Goal: Task Accomplishment & Management: Manage account settings

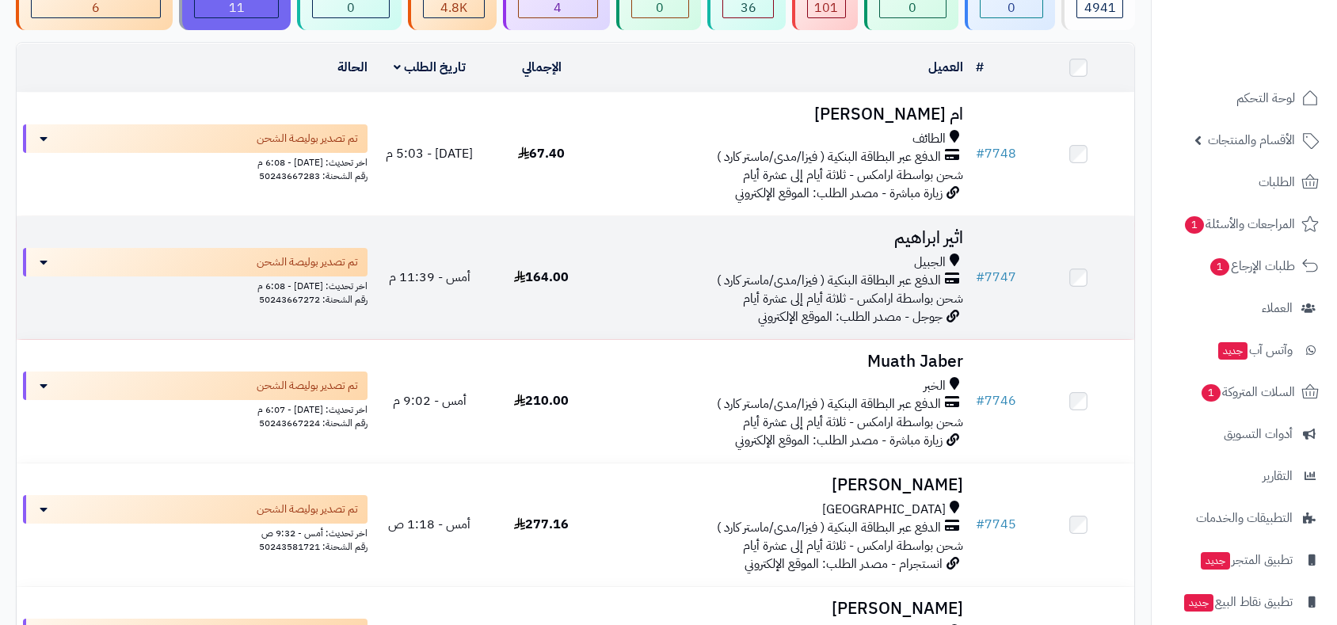
scroll to position [176, 0]
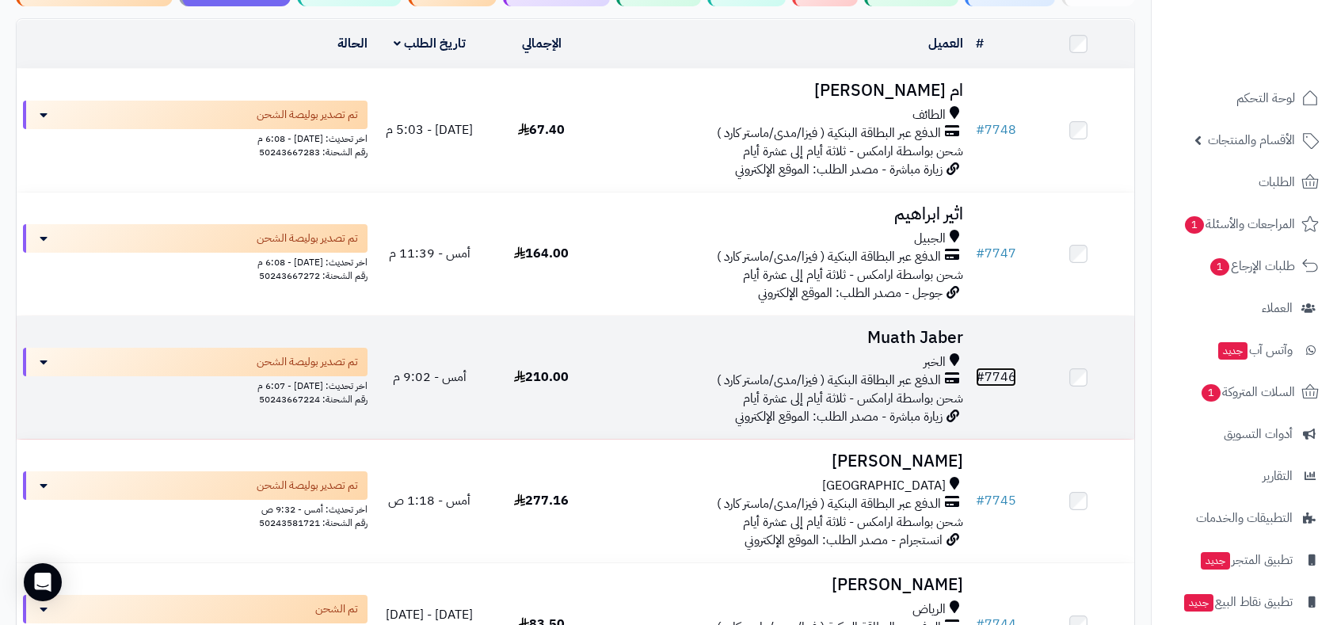
click at [985, 375] on span "#" at bounding box center [980, 377] width 9 height 19
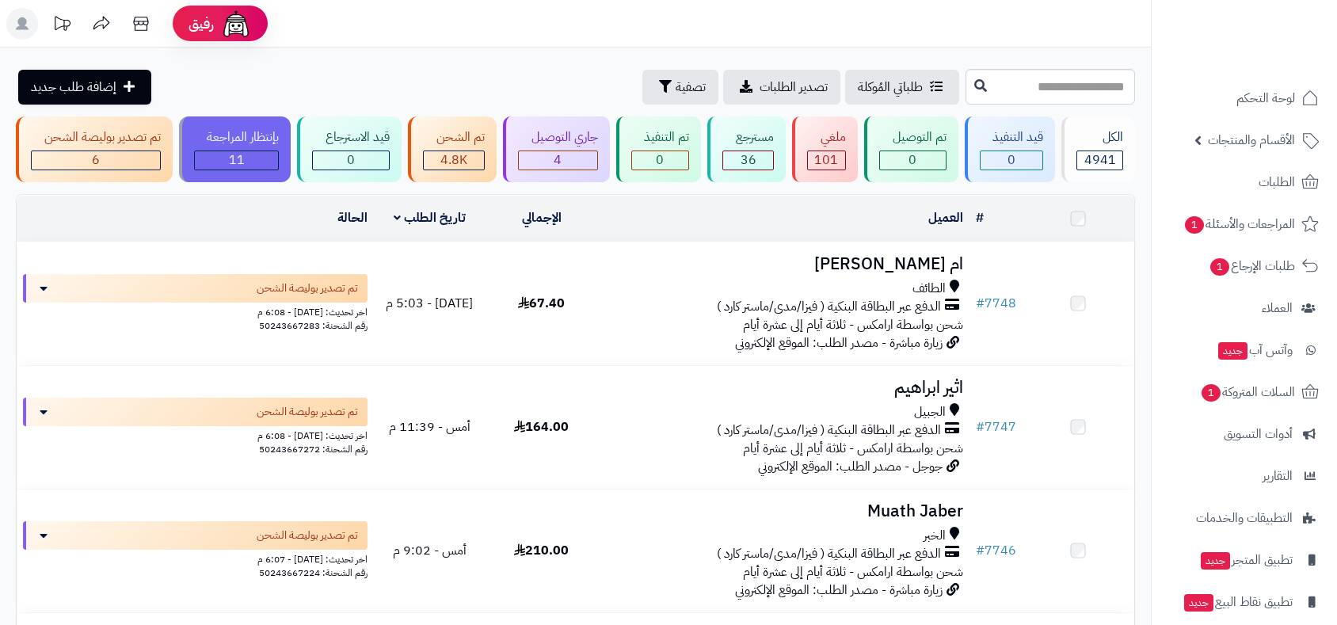
scroll to position [176, 0]
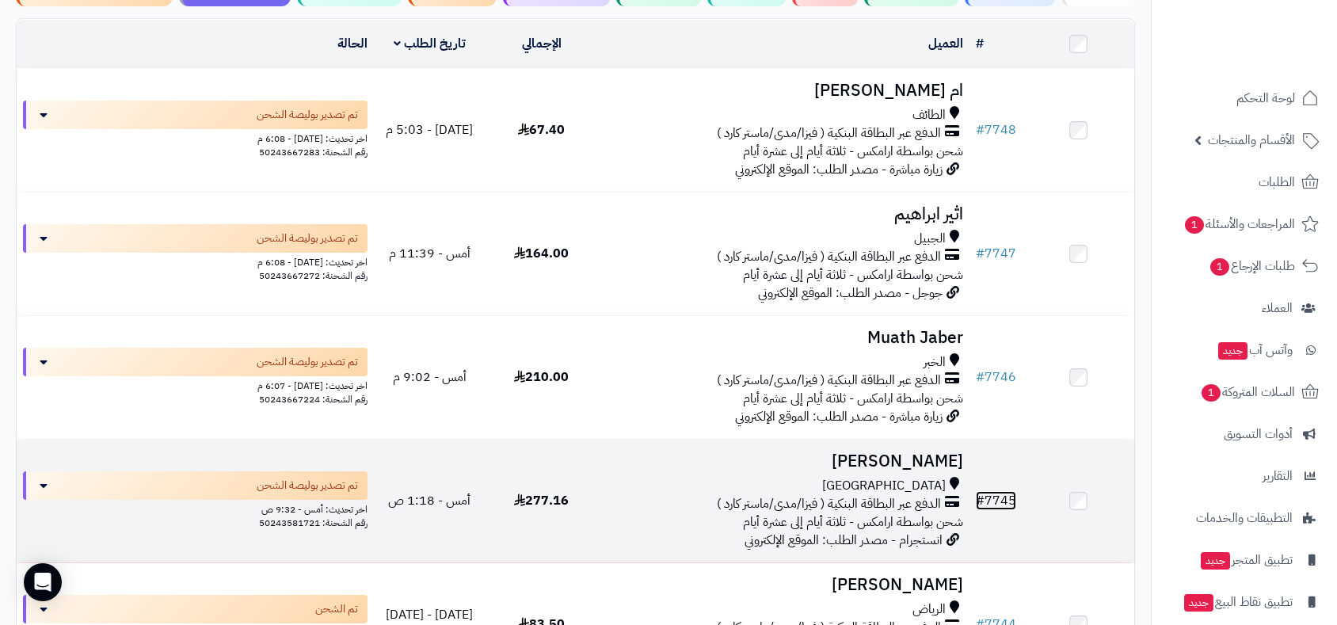
click at [1004, 496] on link "# 7745" at bounding box center [996, 500] width 40 height 19
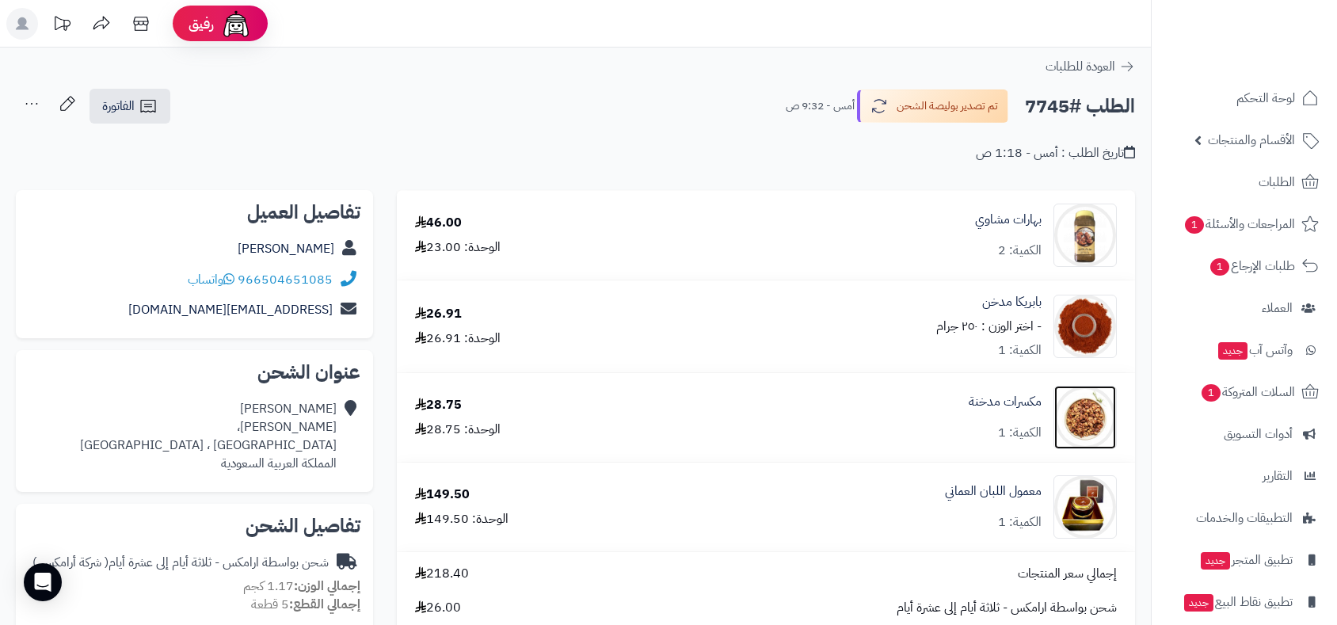
click at [1084, 421] on img at bounding box center [1085, 417] width 62 height 63
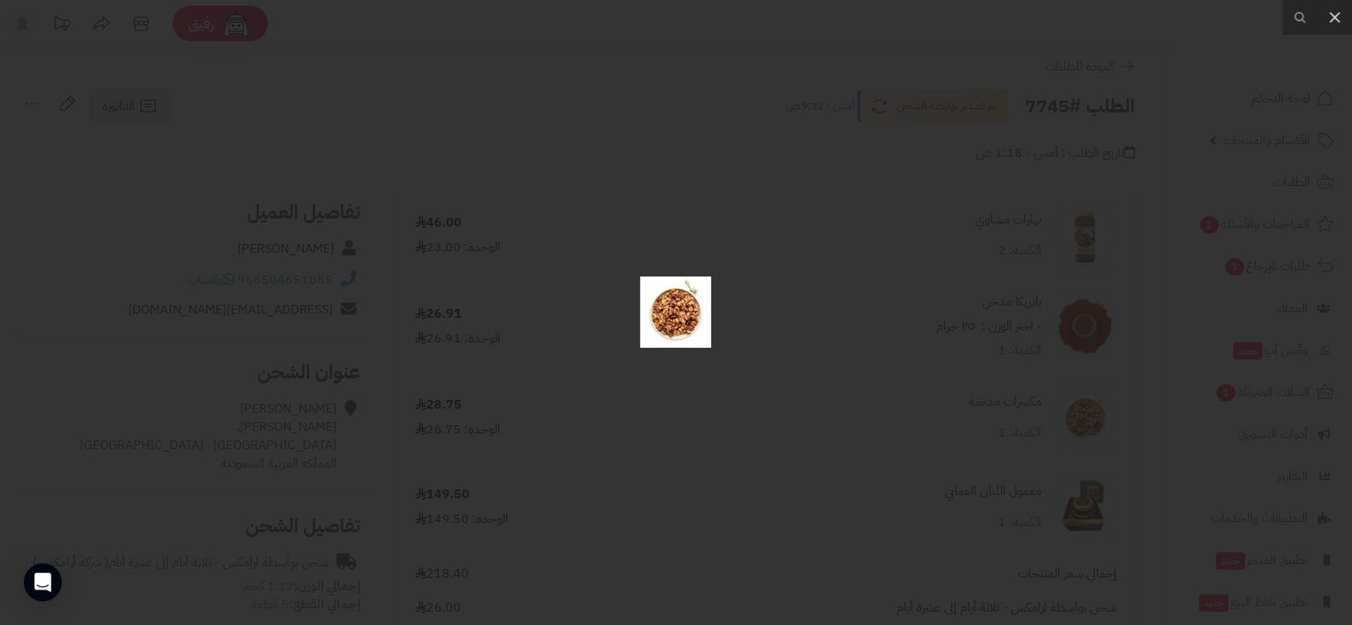
click at [1084, 421] on div at bounding box center [676, 312] width 1352 height 625
click at [678, 330] on img at bounding box center [675, 311] width 71 height 71
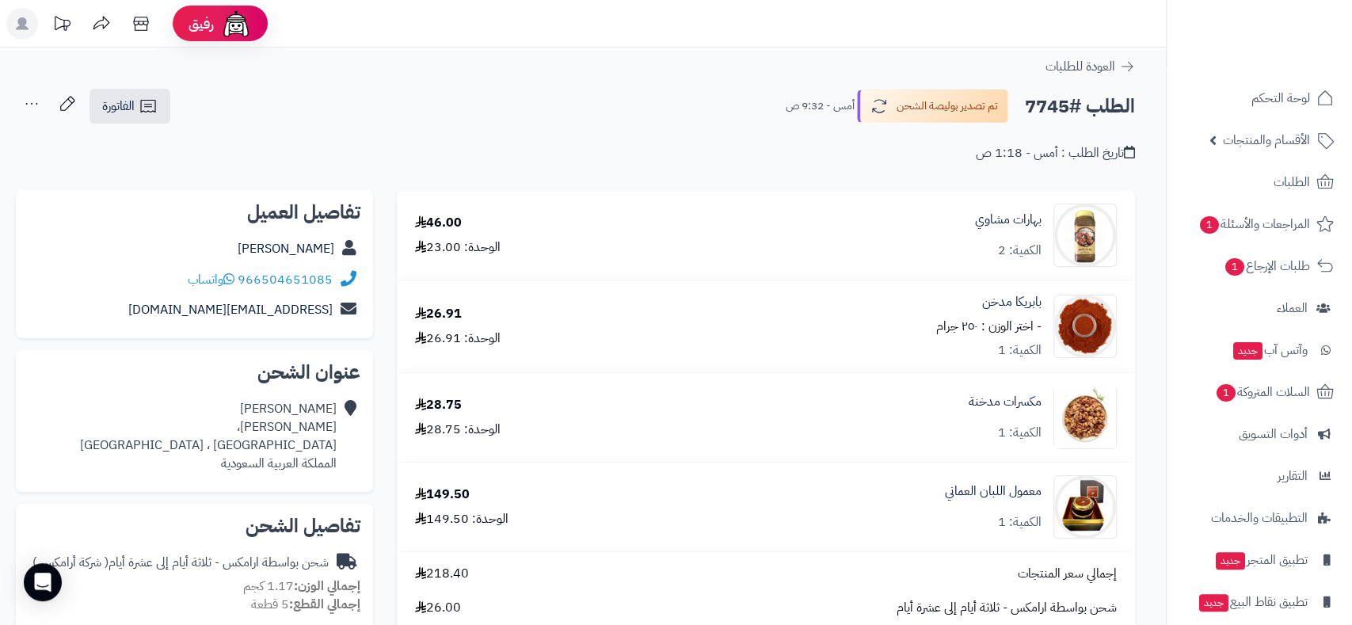
click at [678, 330] on div at bounding box center [676, 312] width 1352 height 625
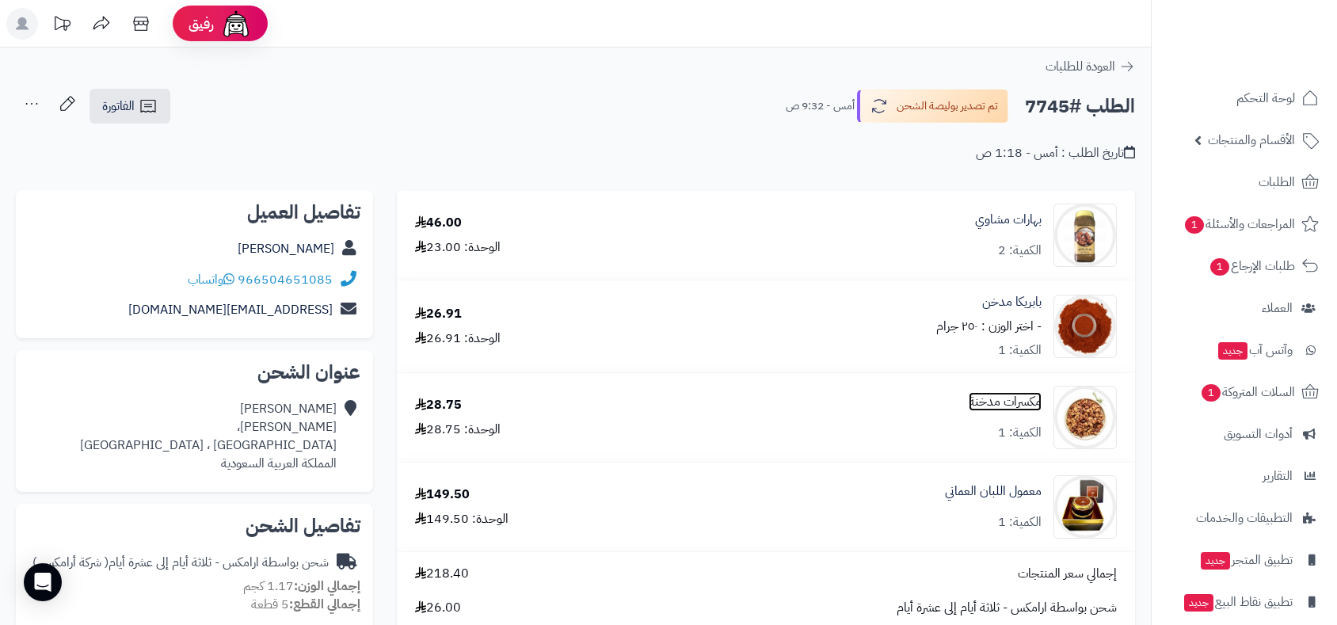
click at [1006, 405] on link "مكسرات مدخنة" at bounding box center [1005, 402] width 73 height 18
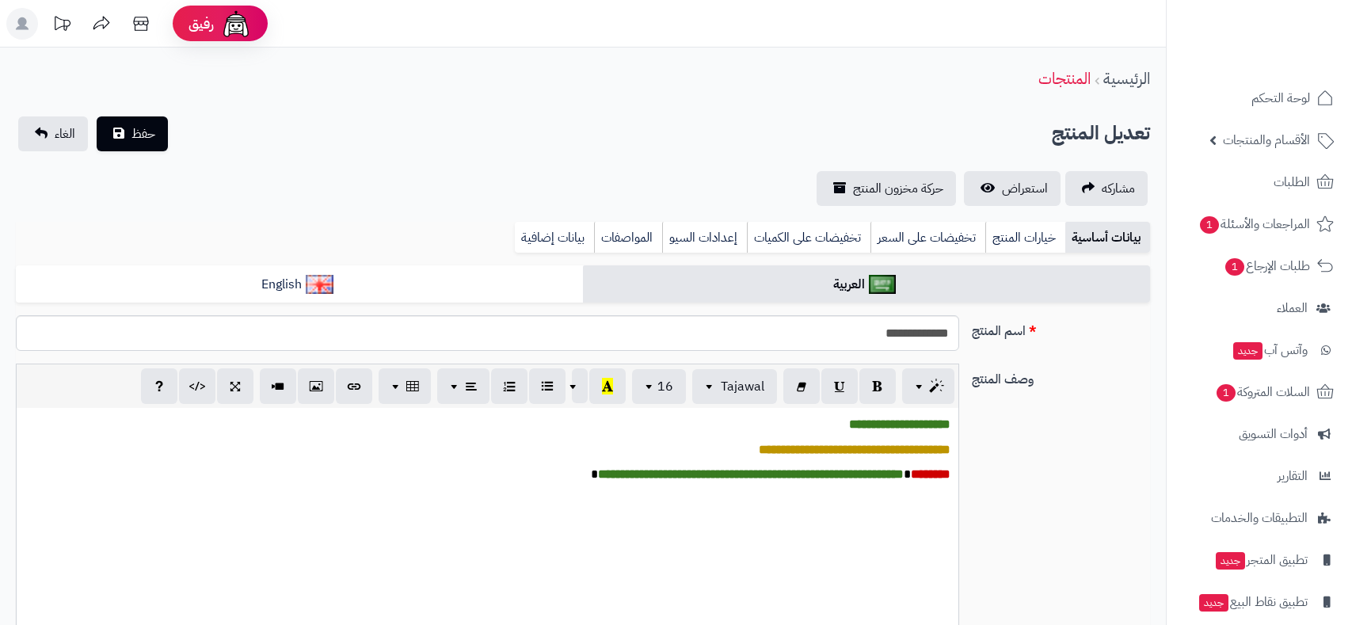
type input "*****"
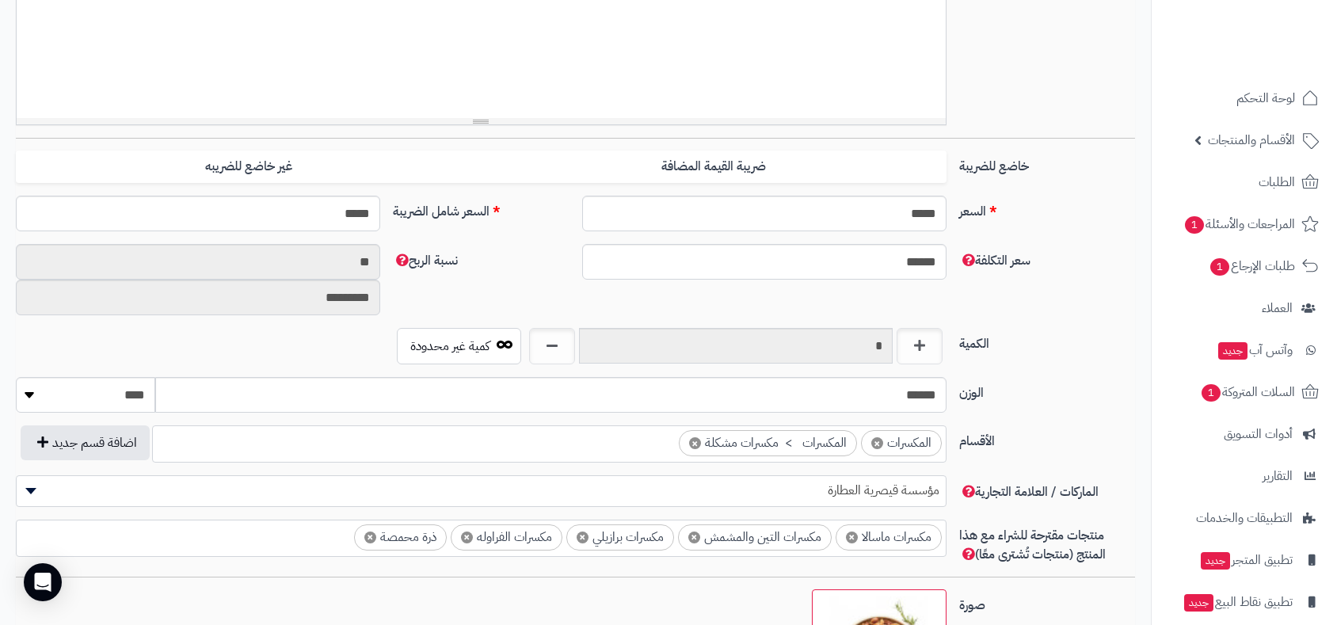
scroll to position [976, 0]
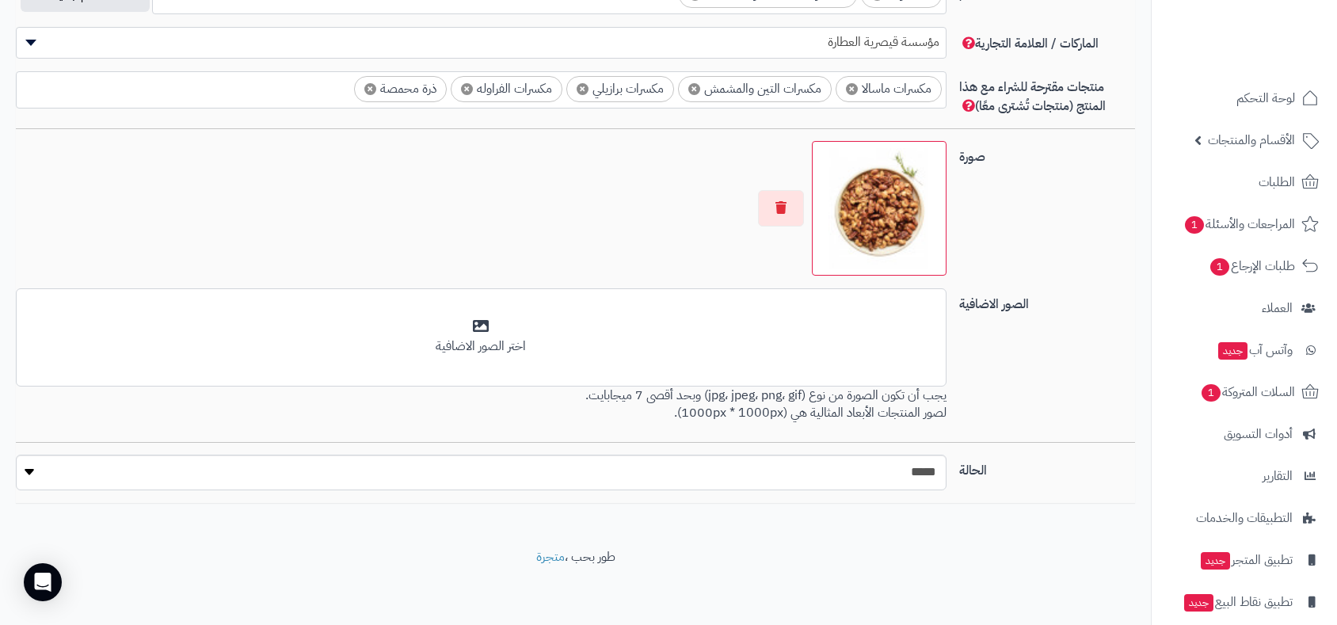
click at [883, 204] on img at bounding box center [879, 208] width 120 height 120
click at [881, 205] on img at bounding box center [879, 208] width 120 height 120
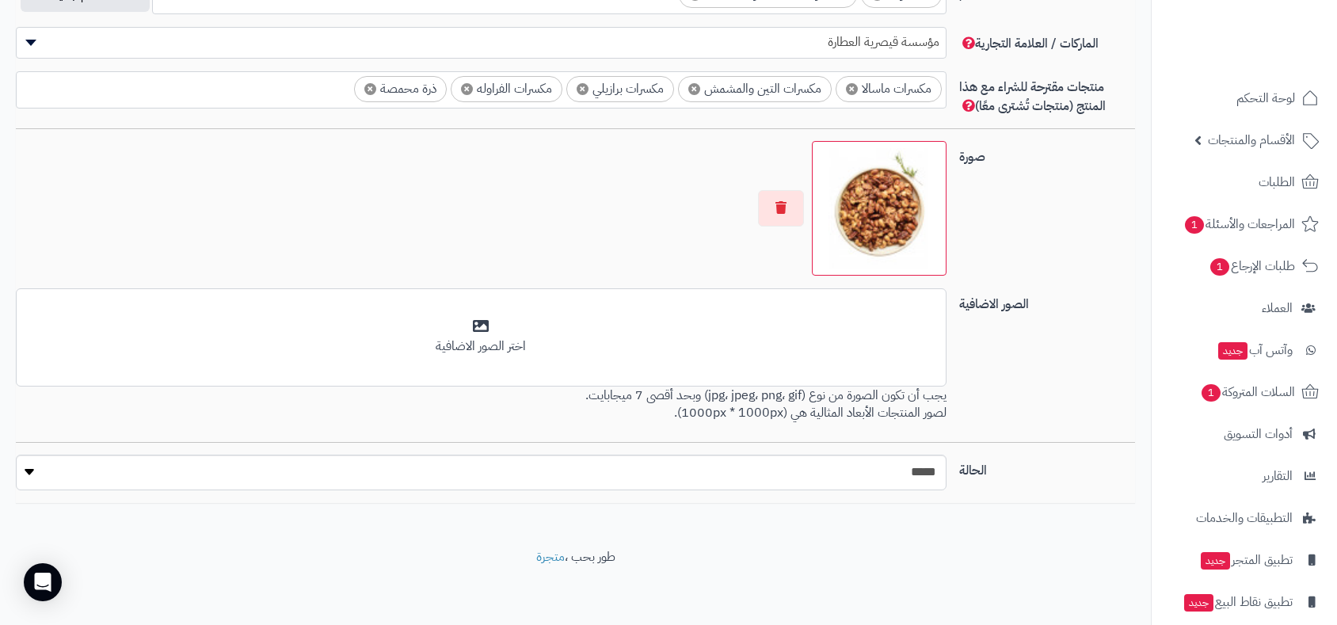
click at [881, 205] on img at bounding box center [879, 208] width 120 height 120
click at [876, 208] on img at bounding box center [879, 208] width 120 height 120
click at [908, 221] on img at bounding box center [879, 208] width 120 height 120
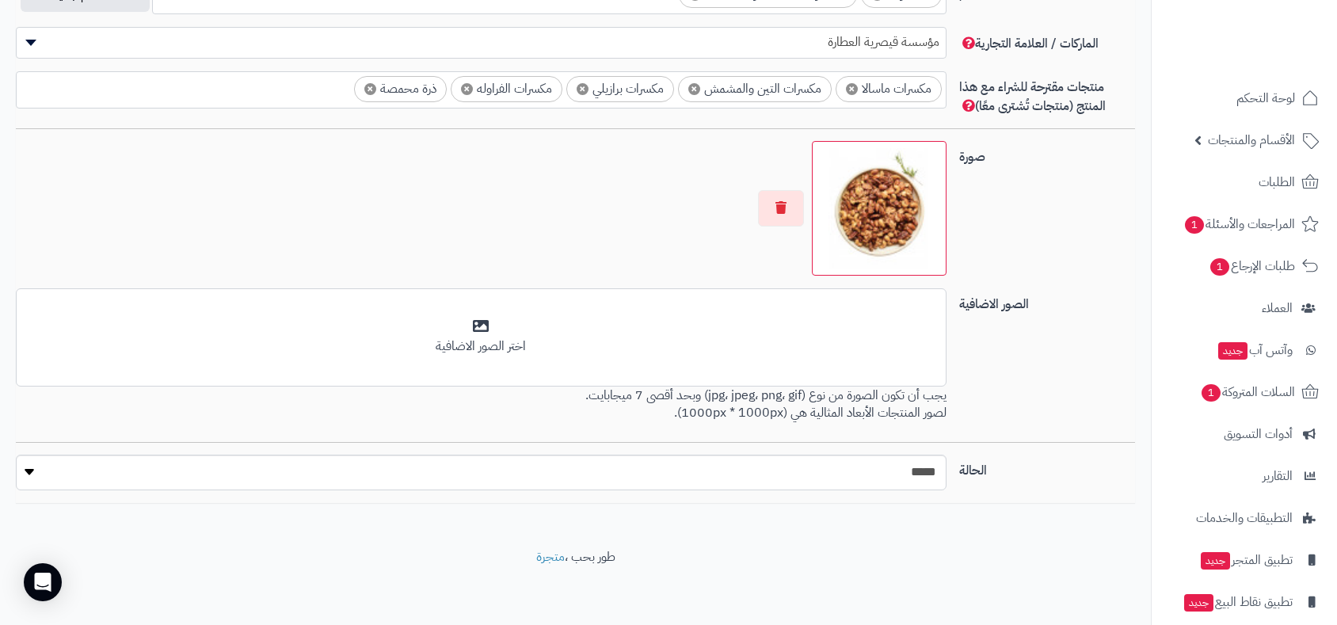
click at [908, 221] on img at bounding box center [879, 208] width 120 height 120
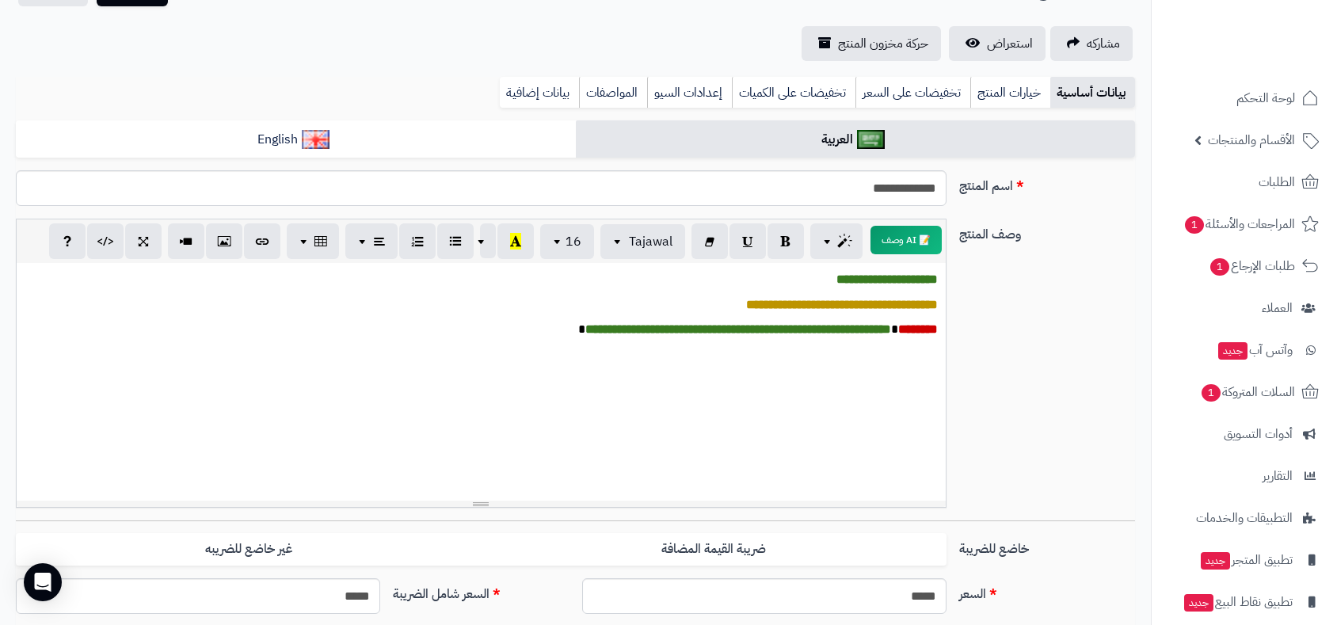
scroll to position [0, 0]
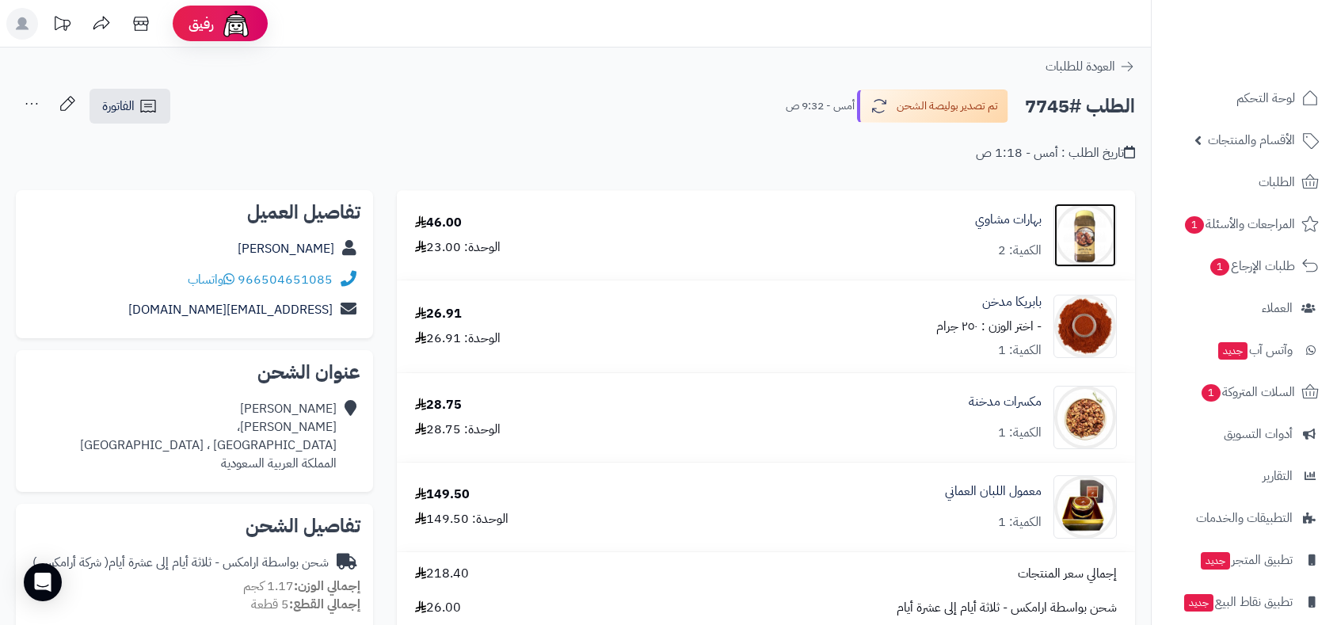
click at [1073, 235] on img at bounding box center [1085, 235] width 62 height 63
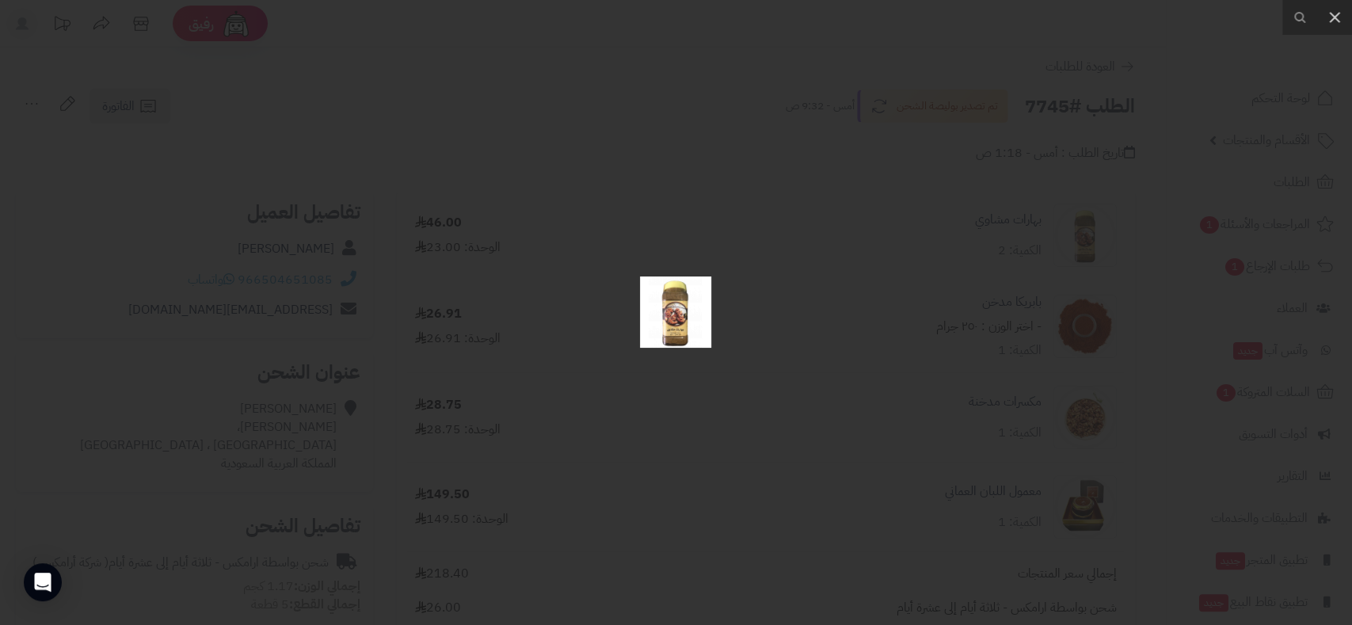
click at [672, 320] on img at bounding box center [675, 311] width 71 height 71
click at [672, 320] on div at bounding box center [676, 312] width 1352 height 625
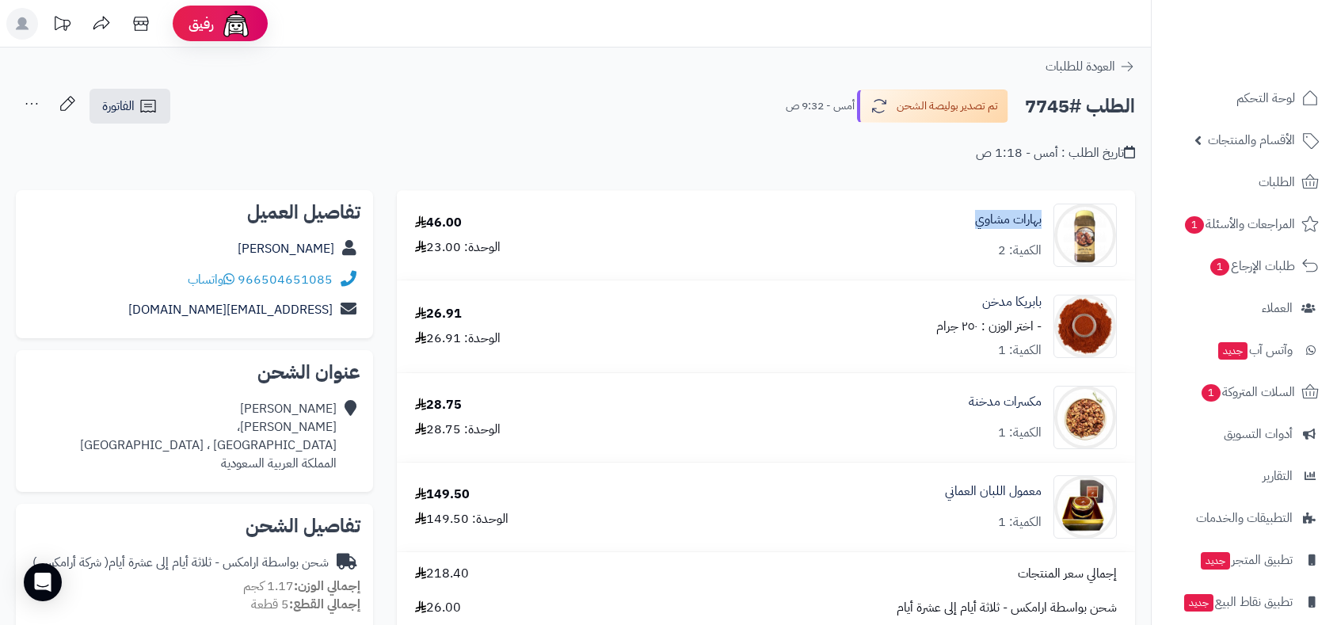
drag, startPoint x: 943, startPoint y: 223, endPoint x: 1045, endPoint y: 217, distance: 102.3
click at [1045, 217] on div "بهارات مشاوي الكمية: 2" at bounding box center [904, 235] width 449 height 63
copy link "بهارات مشاوي"
click at [1059, 355] on link at bounding box center [1085, 326] width 62 height 63
